Goal: Find specific page/section: Find specific page/section

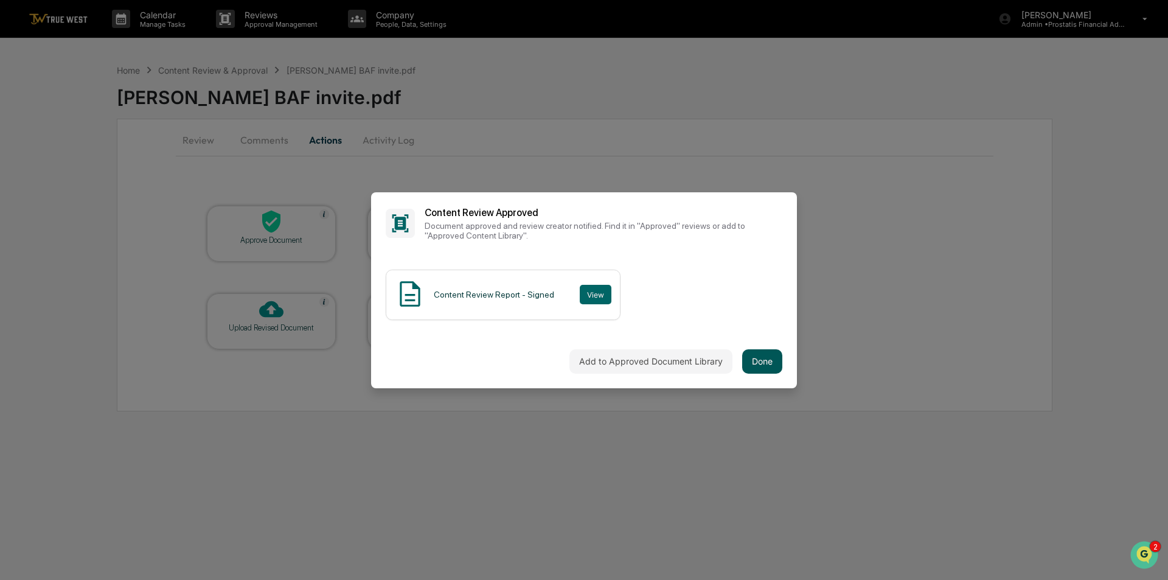
click at [760, 361] on button "Done" at bounding box center [762, 361] width 40 height 24
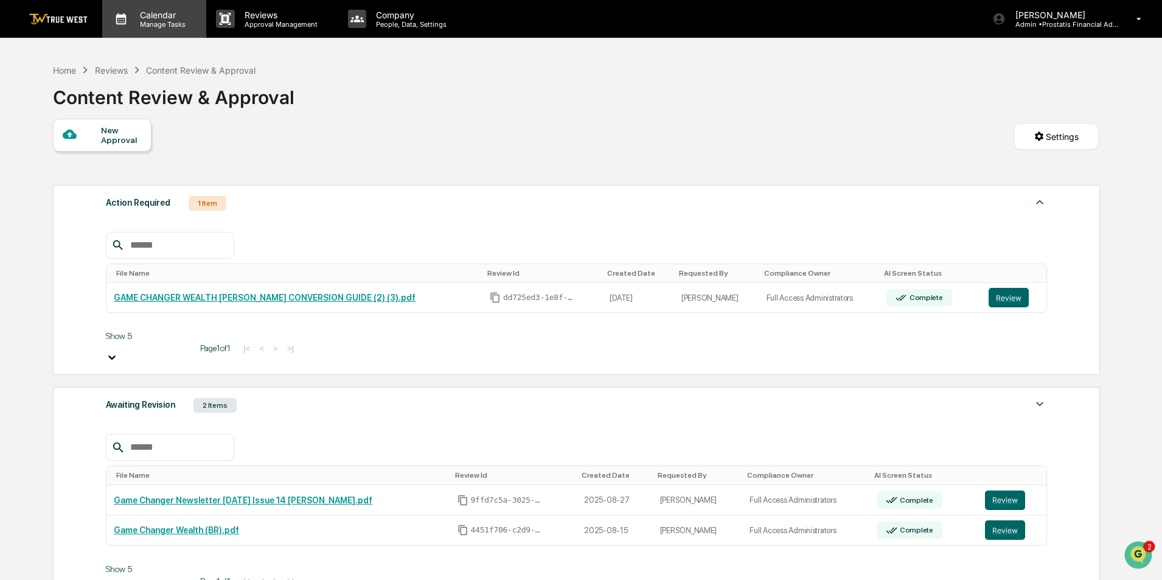
click at [153, 26] on p "Manage Tasks" at bounding box center [160, 24] width 61 height 9
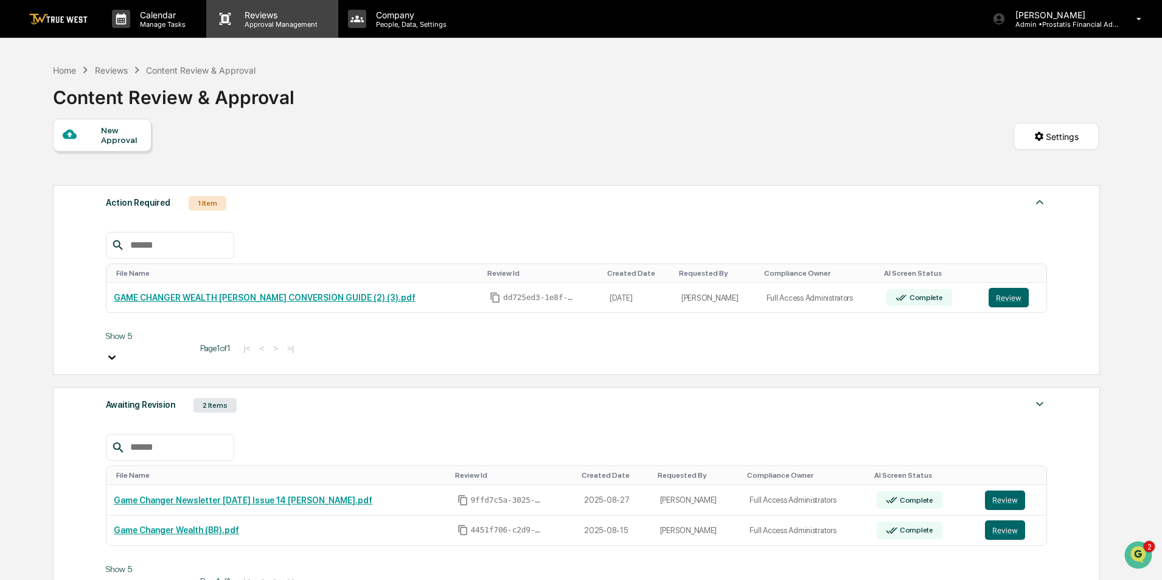
click at [261, 20] on p "Approval Management" at bounding box center [279, 24] width 89 height 9
click at [152, 22] on p "Manage Tasks" at bounding box center [160, 24] width 61 height 9
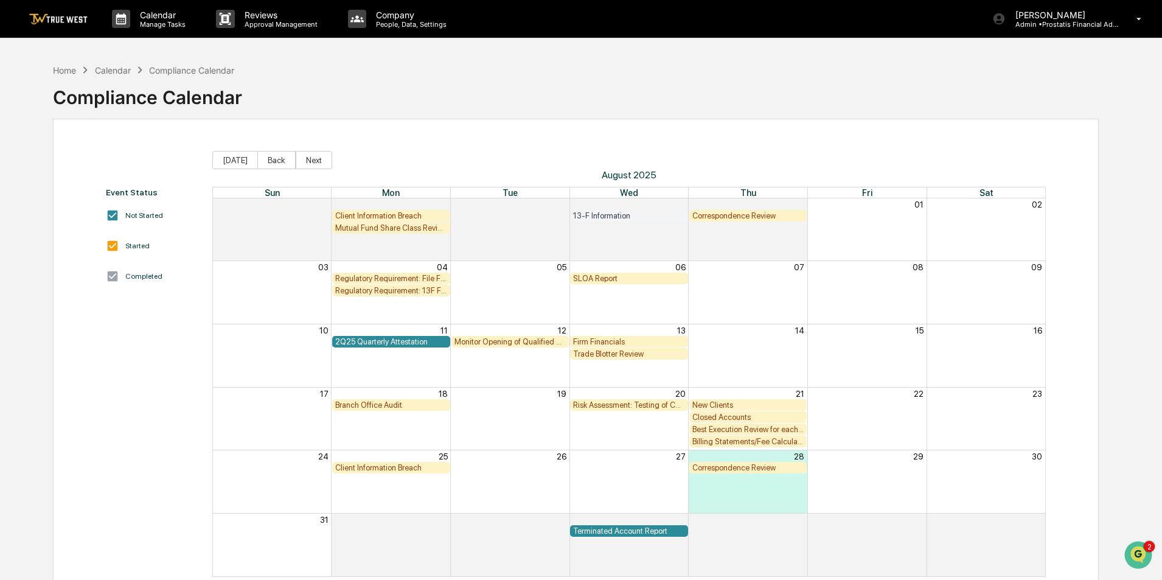
click at [415, 279] on div "Regulatory Requirement: File Form N-PX (Annual 13F Filers only)" at bounding box center [391, 278] width 112 height 9
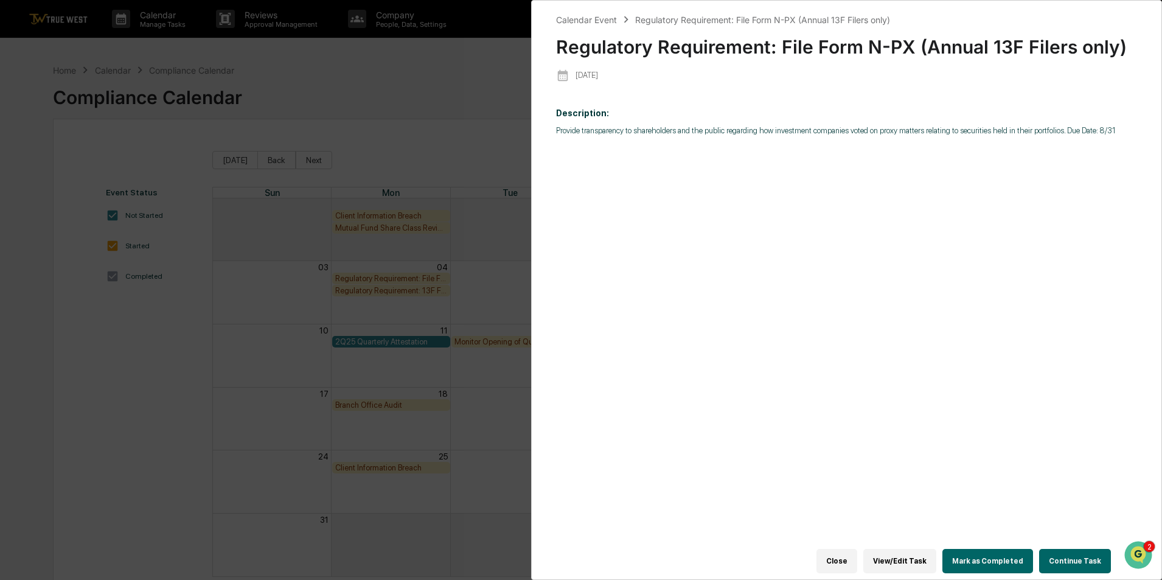
click at [848, 553] on button "Close" at bounding box center [836, 561] width 41 height 24
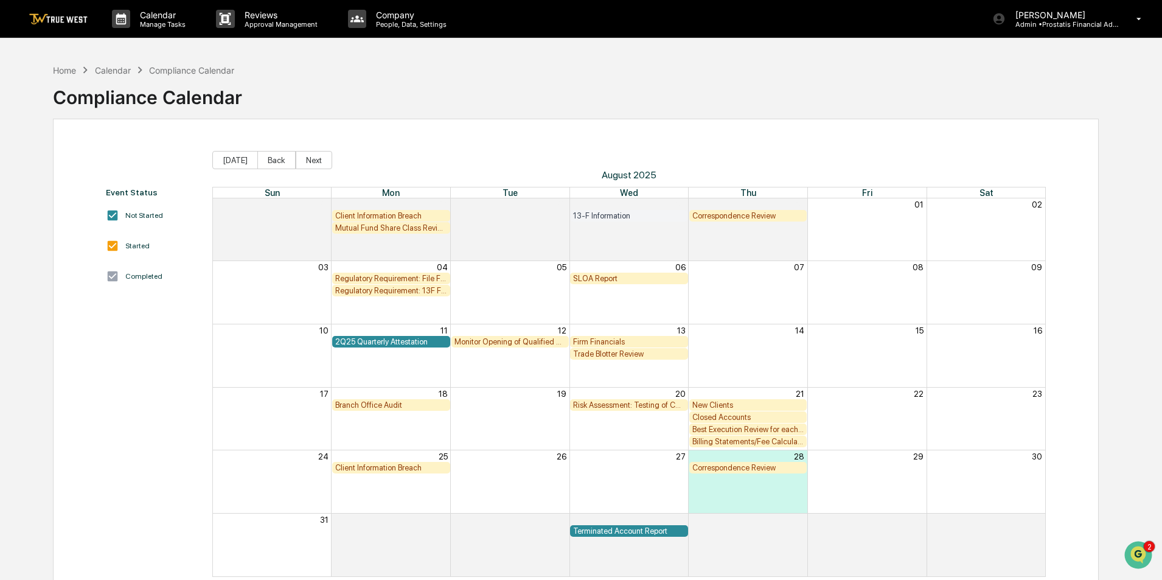
scroll to position [58, 0]
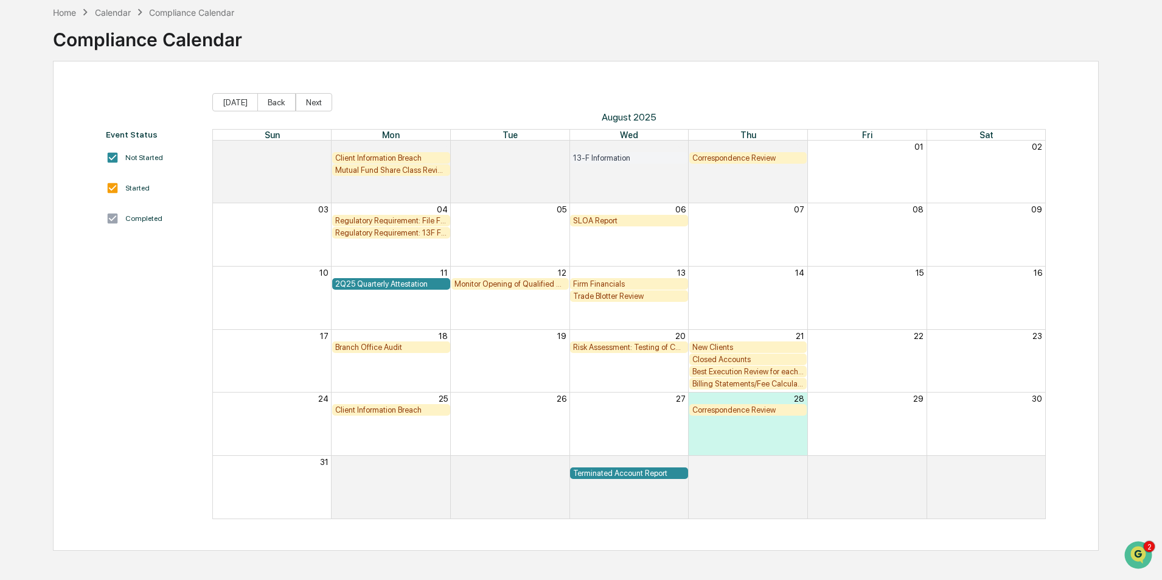
click at [711, 344] on div "New Clients" at bounding box center [748, 346] width 112 height 9
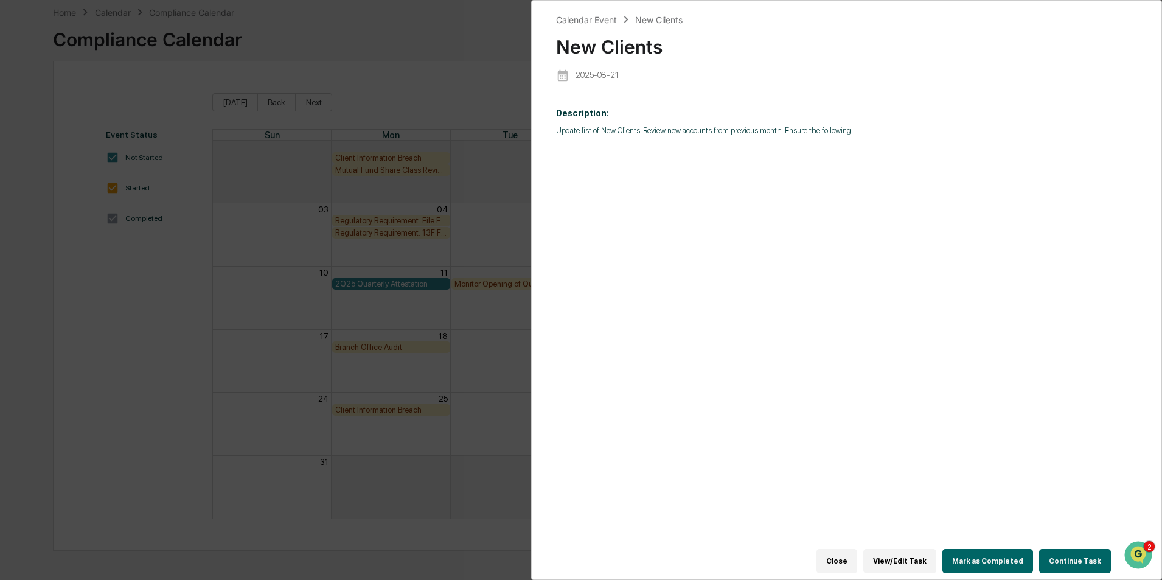
click at [854, 557] on button "Close" at bounding box center [836, 561] width 41 height 24
